Goal: Navigation & Orientation: Find specific page/section

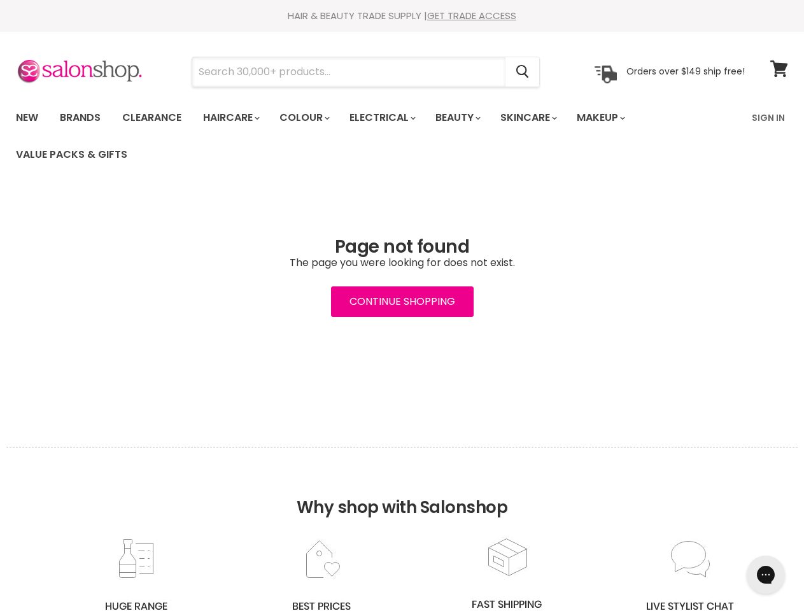
click at [349, 72] on input "Search" at bounding box center [348, 71] width 313 height 29
click at [523, 72] on icon "Search" at bounding box center [522, 72] width 13 height 13
click at [235, 118] on link "Haircare" at bounding box center [230, 117] width 74 height 27
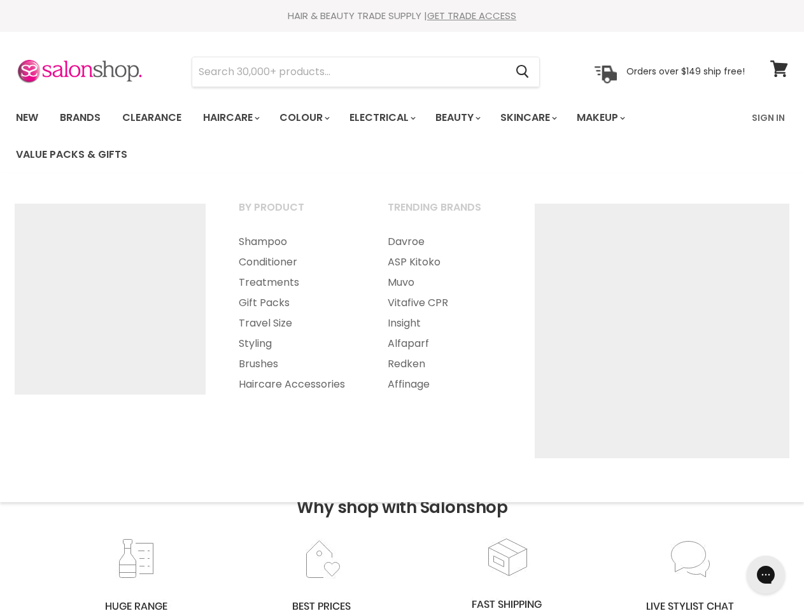
click at [311, 118] on link "Colour" at bounding box center [303, 117] width 67 height 27
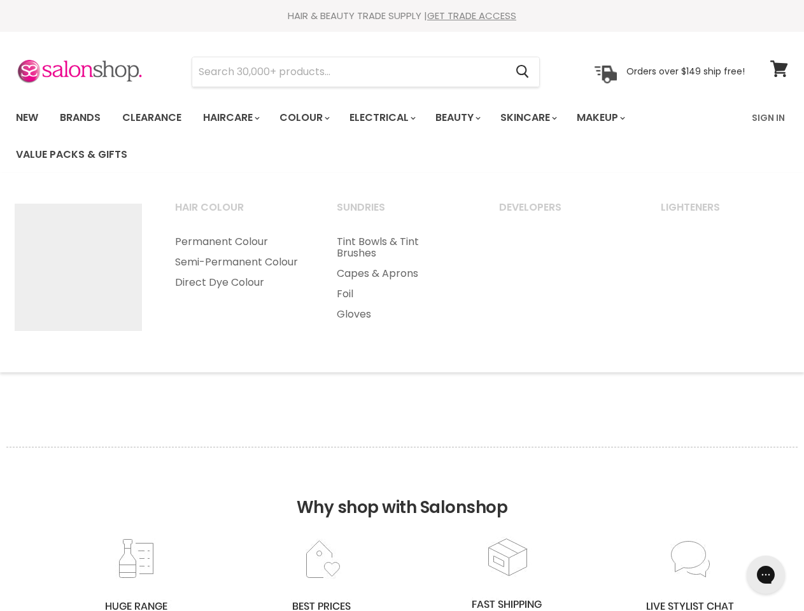
click at [391, 118] on link "Electrical" at bounding box center [381, 117] width 83 height 27
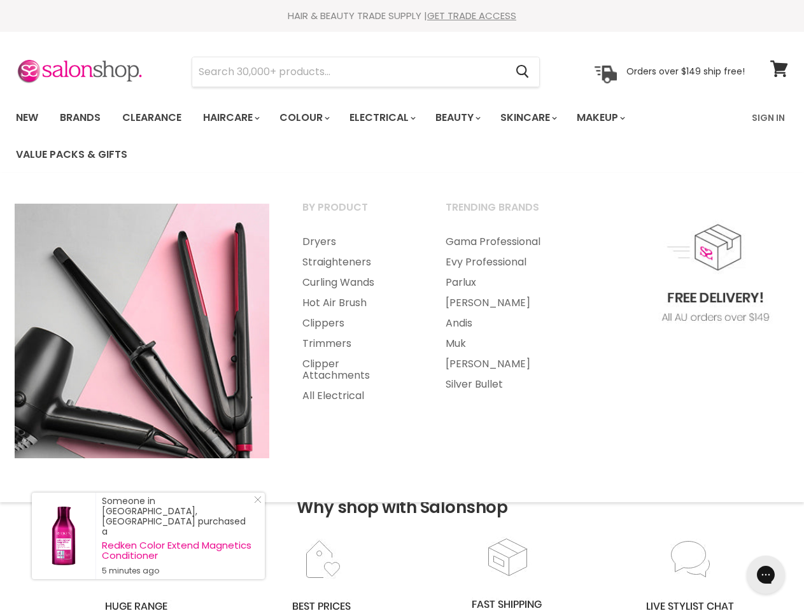
click at [468, 118] on link "Beauty" at bounding box center [457, 117] width 62 height 27
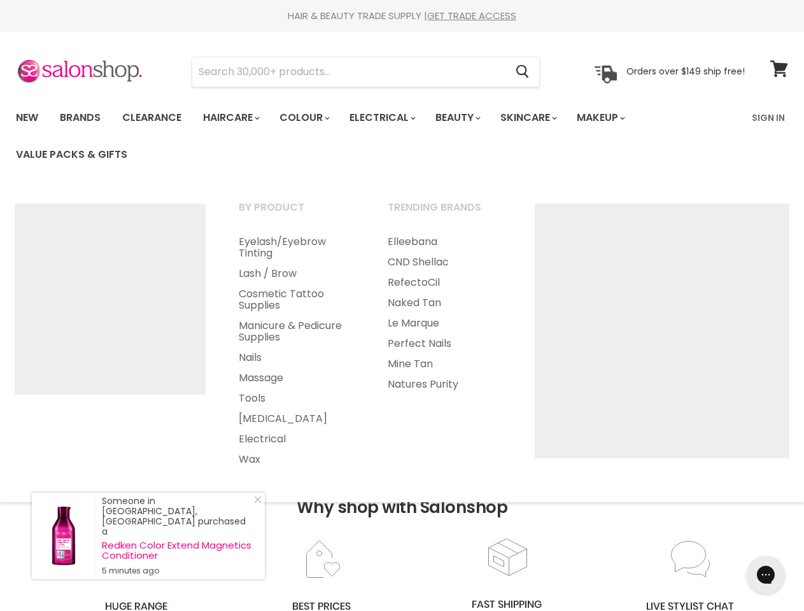
click at [542, 118] on link "Skincare" at bounding box center [528, 117] width 74 height 27
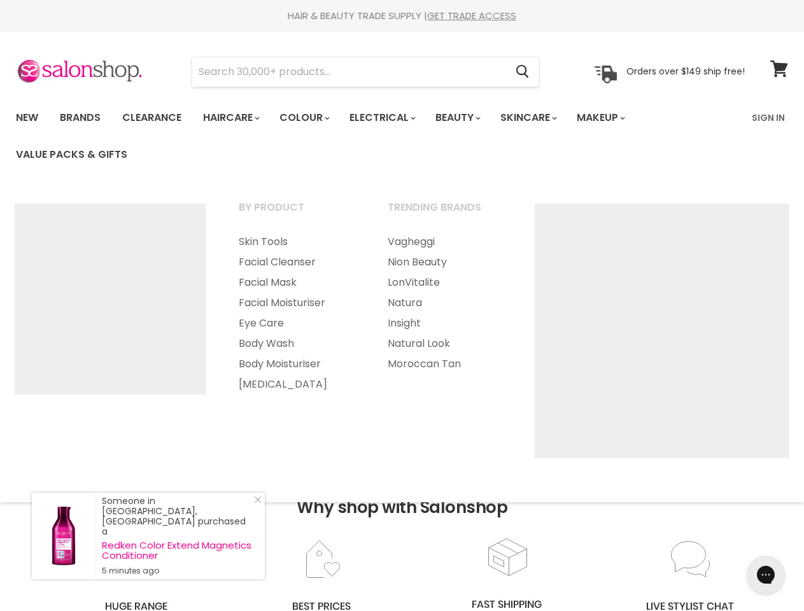
click at [618, 118] on link "Makeup" at bounding box center [600, 117] width 66 height 27
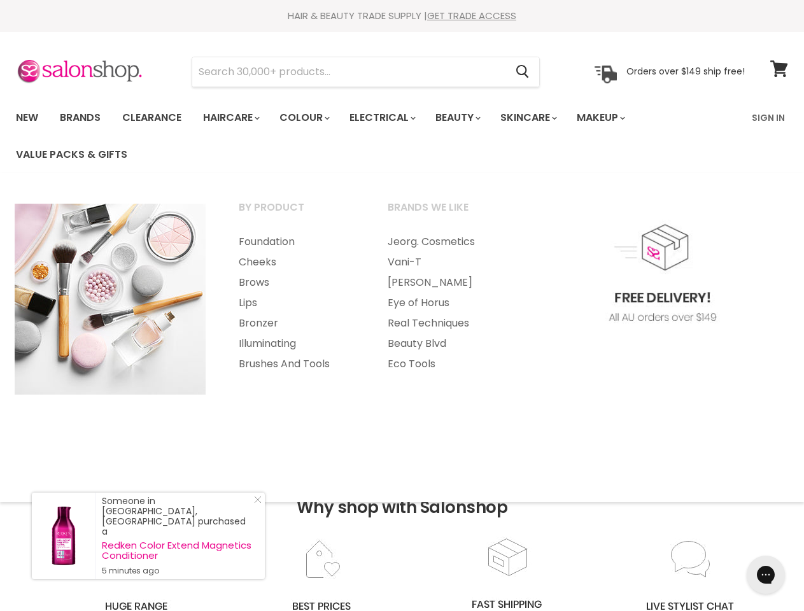
click at [402, 529] on h2 "Why shop with Salonshop" at bounding box center [401, 492] width 791 height 90
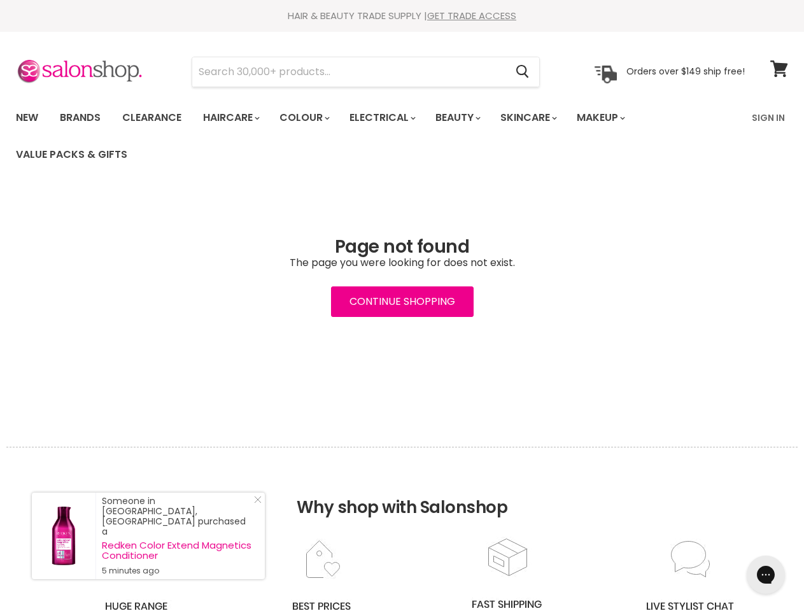
click at [765, 575] on icon "Gorgias live chat" at bounding box center [765, 574] width 12 height 12
